Goal: Transaction & Acquisition: Download file/media

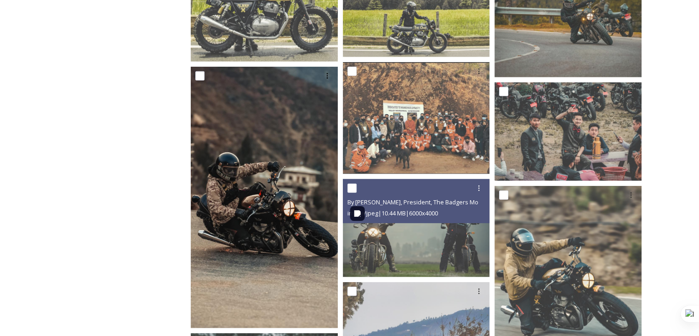
scroll to position [2652, 0]
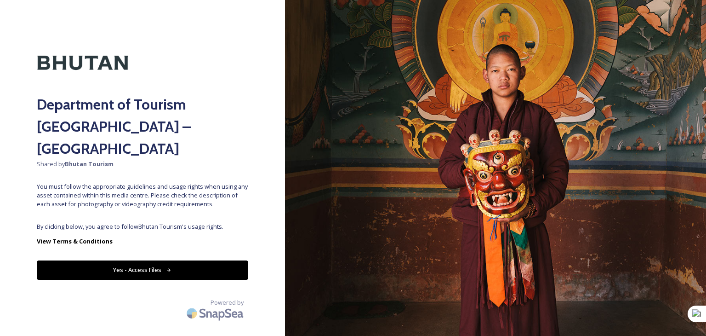
click at [127, 260] on button "Yes - Access Files" at bounding box center [142, 269] width 211 height 19
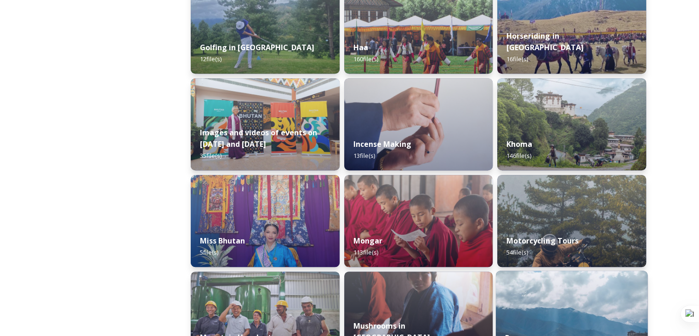
scroll to position [736, 0]
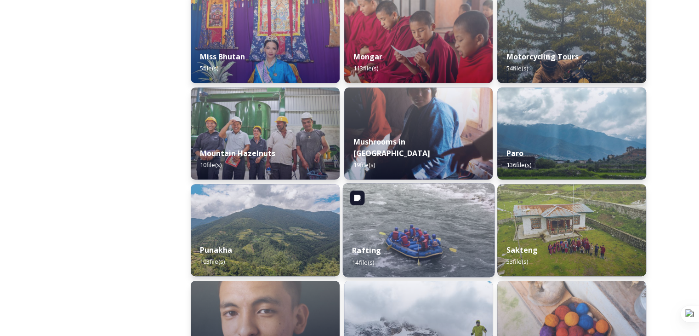
click at [408, 234] on img at bounding box center [418, 230] width 152 height 94
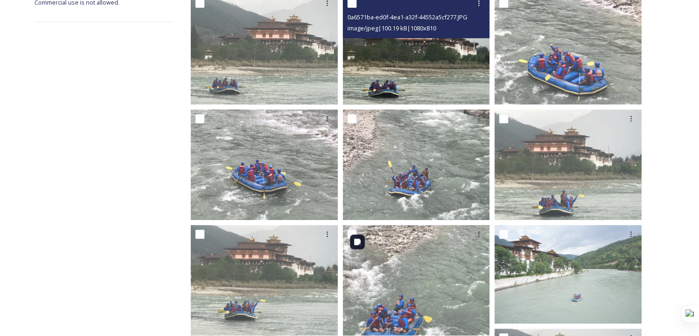
scroll to position [184, 0]
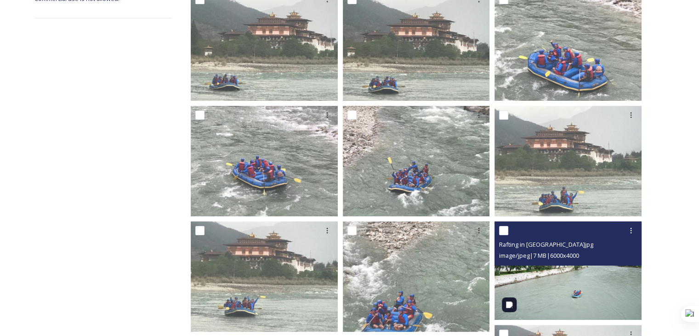
click at [537, 303] on img at bounding box center [568, 270] width 147 height 98
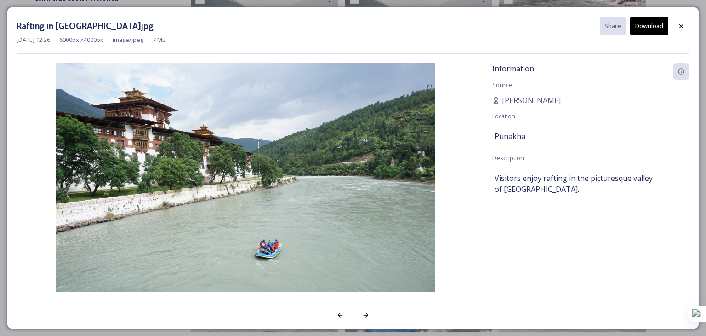
click at [651, 28] on button "Download" at bounding box center [649, 26] width 38 height 19
click at [679, 31] on div at bounding box center [681, 26] width 17 height 17
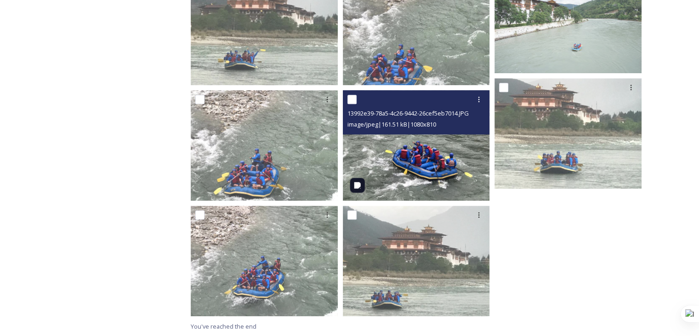
scroll to position [431, 0]
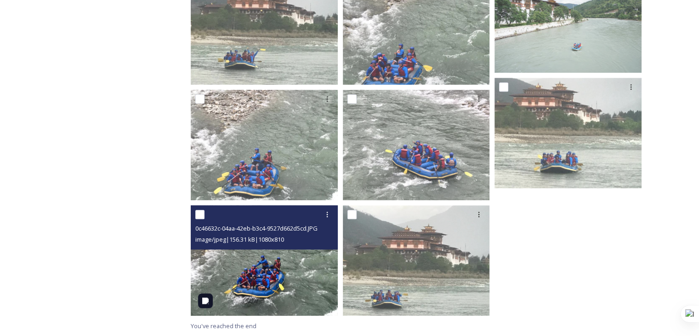
click at [290, 258] on img at bounding box center [264, 260] width 147 height 110
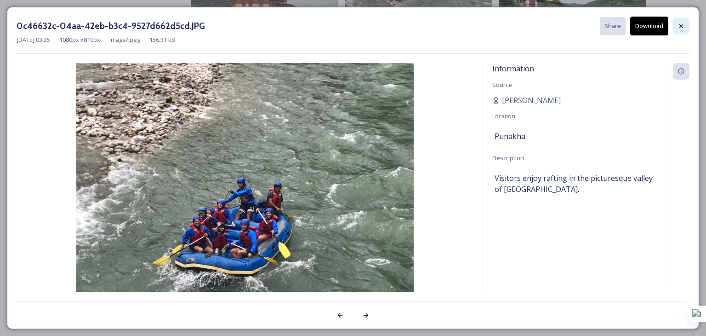
click at [680, 28] on icon at bounding box center [681, 26] width 7 height 7
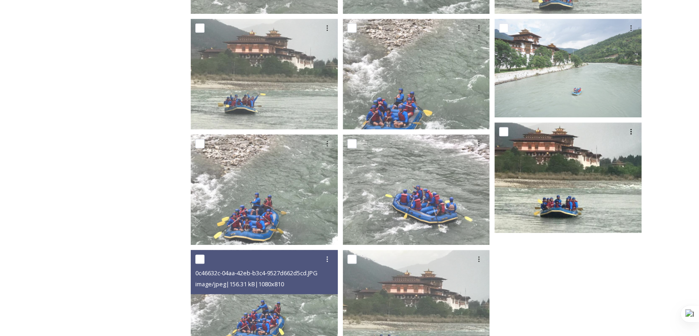
scroll to position [385, 0]
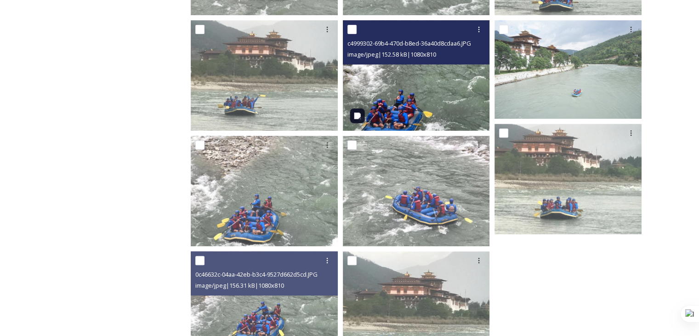
click at [431, 93] on img at bounding box center [416, 75] width 147 height 110
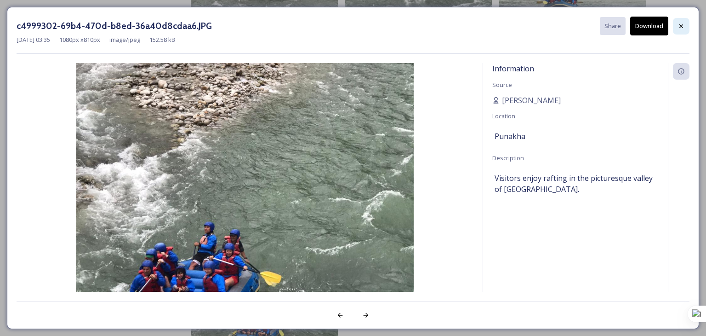
click at [681, 23] on icon at bounding box center [681, 26] width 7 height 7
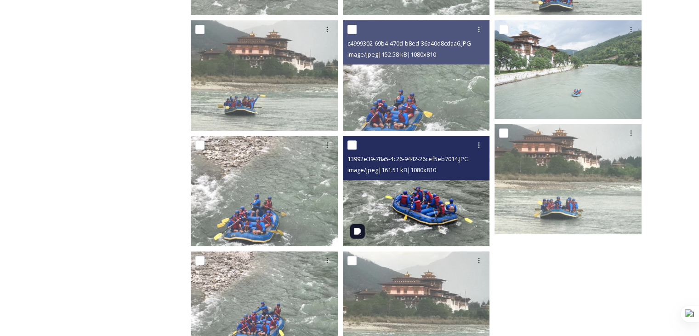
click at [410, 197] on img at bounding box center [416, 191] width 147 height 110
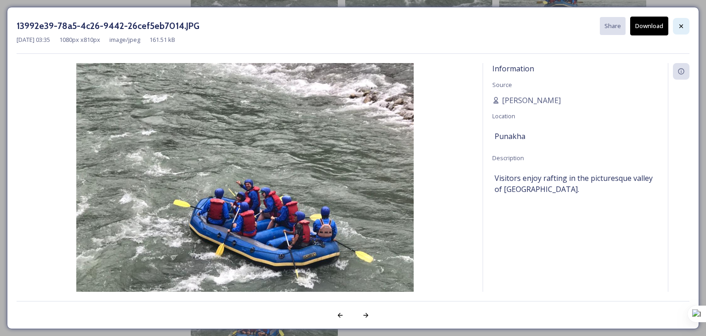
click at [677, 29] on div at bounding box center [681, 26] width 17 height 17
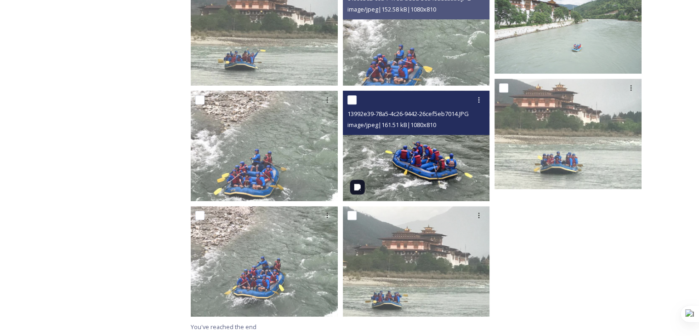
scroll to position [431, 0]
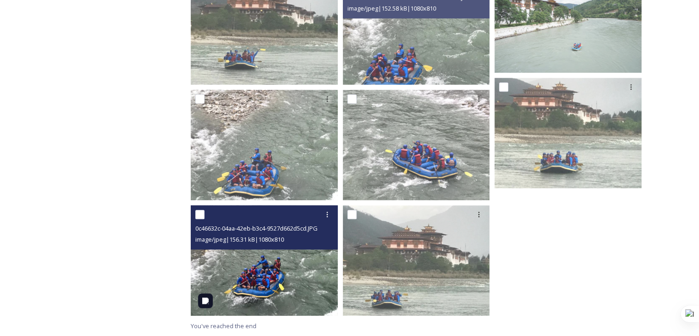
click at [285, 291] on img at bounding box center [264, 260] width 147 height 110
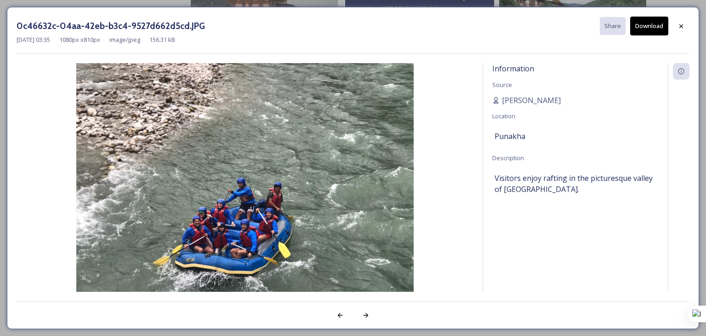
click at [647, 23] on button "Download" at bounding box center [649, 26] width 38 height 19
click at [682, 25] on icon at bounding box center [681, 26] width 7 height 7
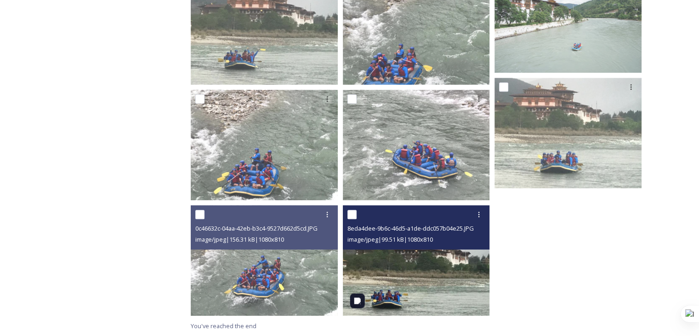
click at [395, 280] on img at bounding box center [416, 260] width 147 height 110
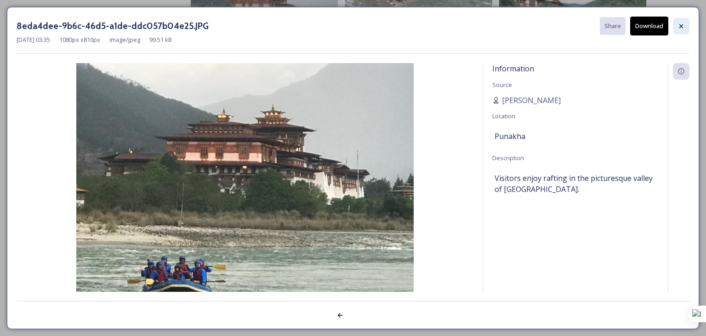
click at [682, 25] on icon at bounding box center [681, 26] width 7 height 7
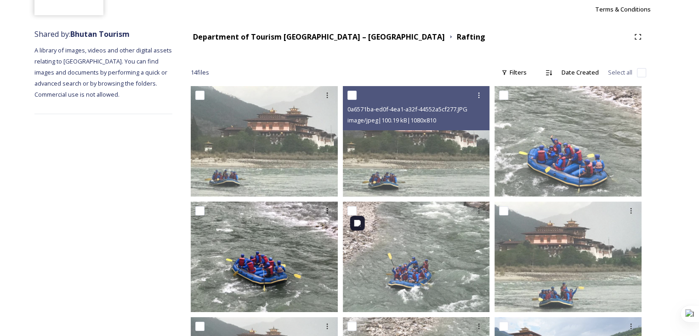
scroll to position [92, 0]
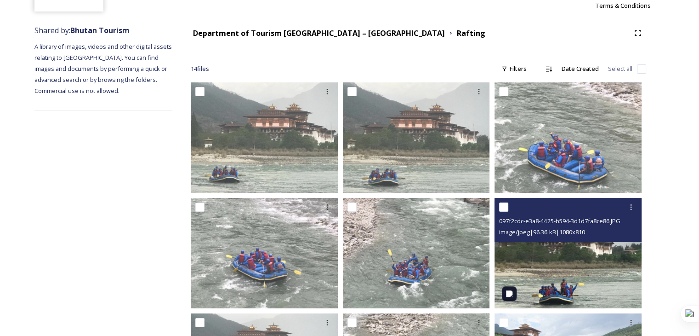
click at [539, 287] on img at bounding box center [568, 253] width 147 height 110
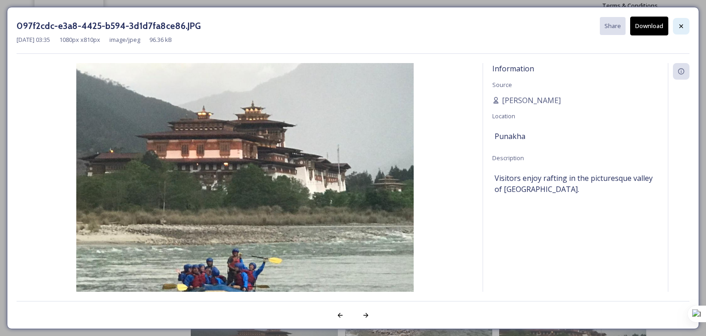
click at [680, 26] on icon at bounding box center [681, 26] width 7 height 7
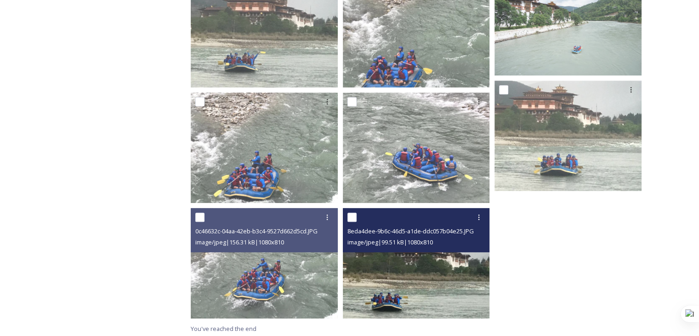
scroll to position [431, 0]
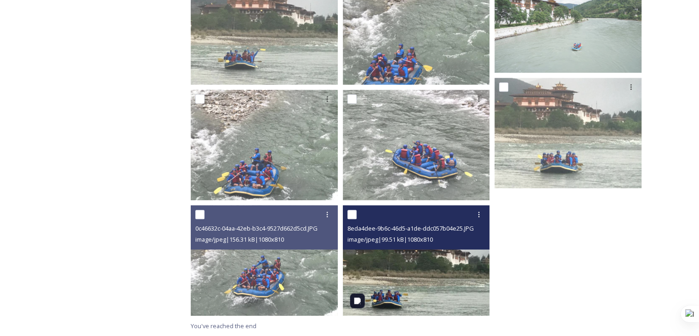
click at [431, 271] on img at bounding box center [416, 260] width 147 height 110
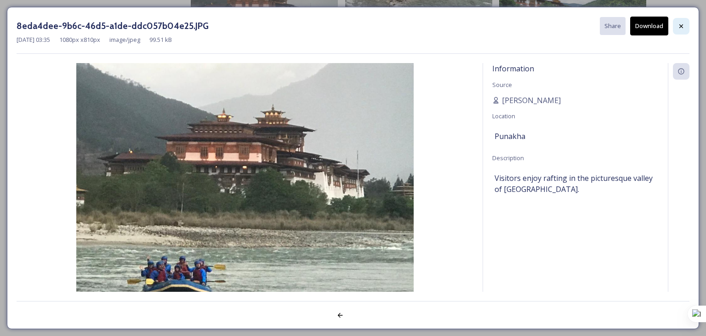
click at [679, 23] on icon at bounding box center [681, 26] width 7 height 7
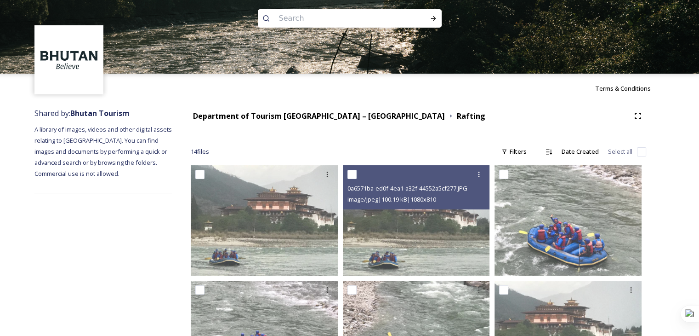
scroll to position [0, 0]
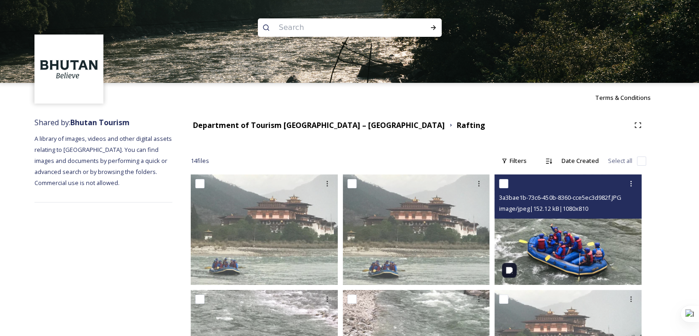
click at [577, 249] on img at bounding box center [568, 229] width 147 height 110
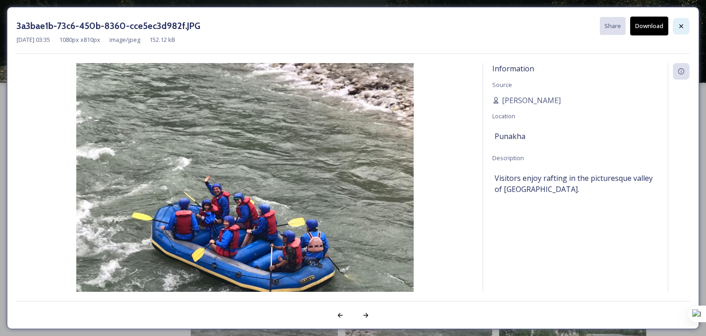
click at [682, 27] on icon at bounding box center [681, 26] width 4 height 4
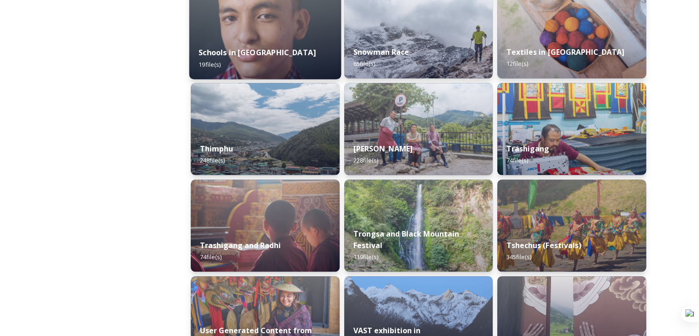
scroll to position [1048, 0]
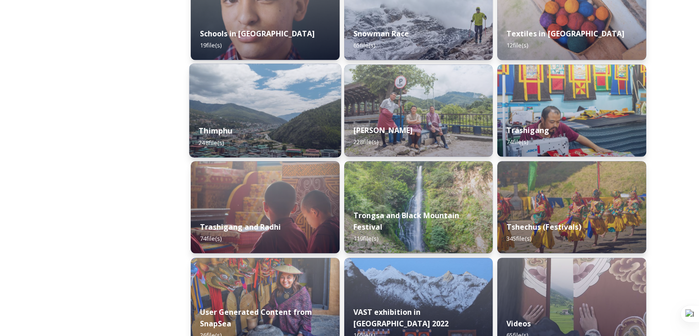
click at [223, 120] on div "Thimphu 248 file(s)" at bounding box center [265, 136] width 152 height 42
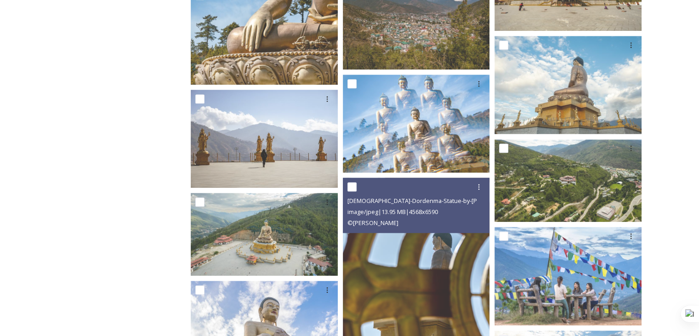
scroll to position [4781, 0]
